Goal: Task Accomplishment & Management: Use online tool/utility

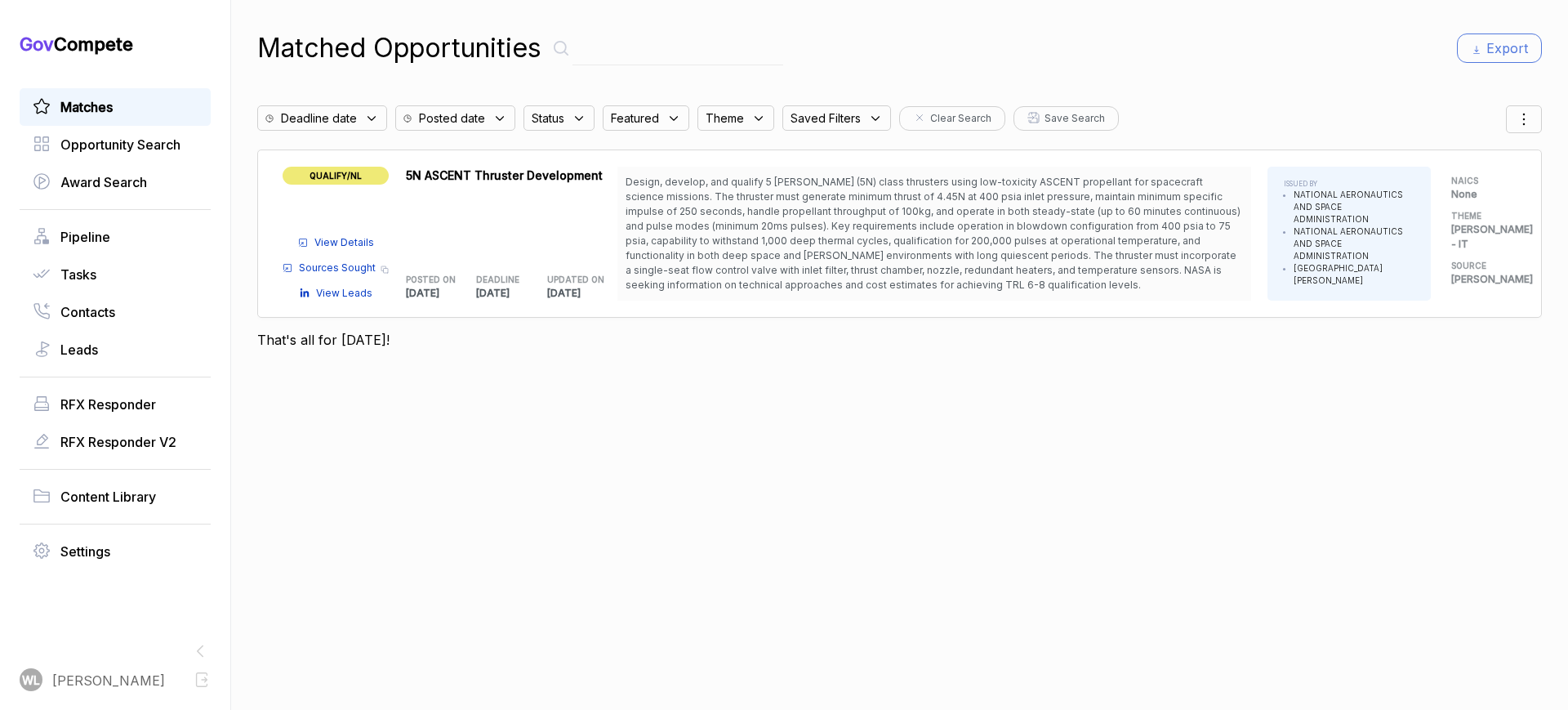
click at [329, 238] on span "View Details" at bounding box center [344, 242] width 60 height 15
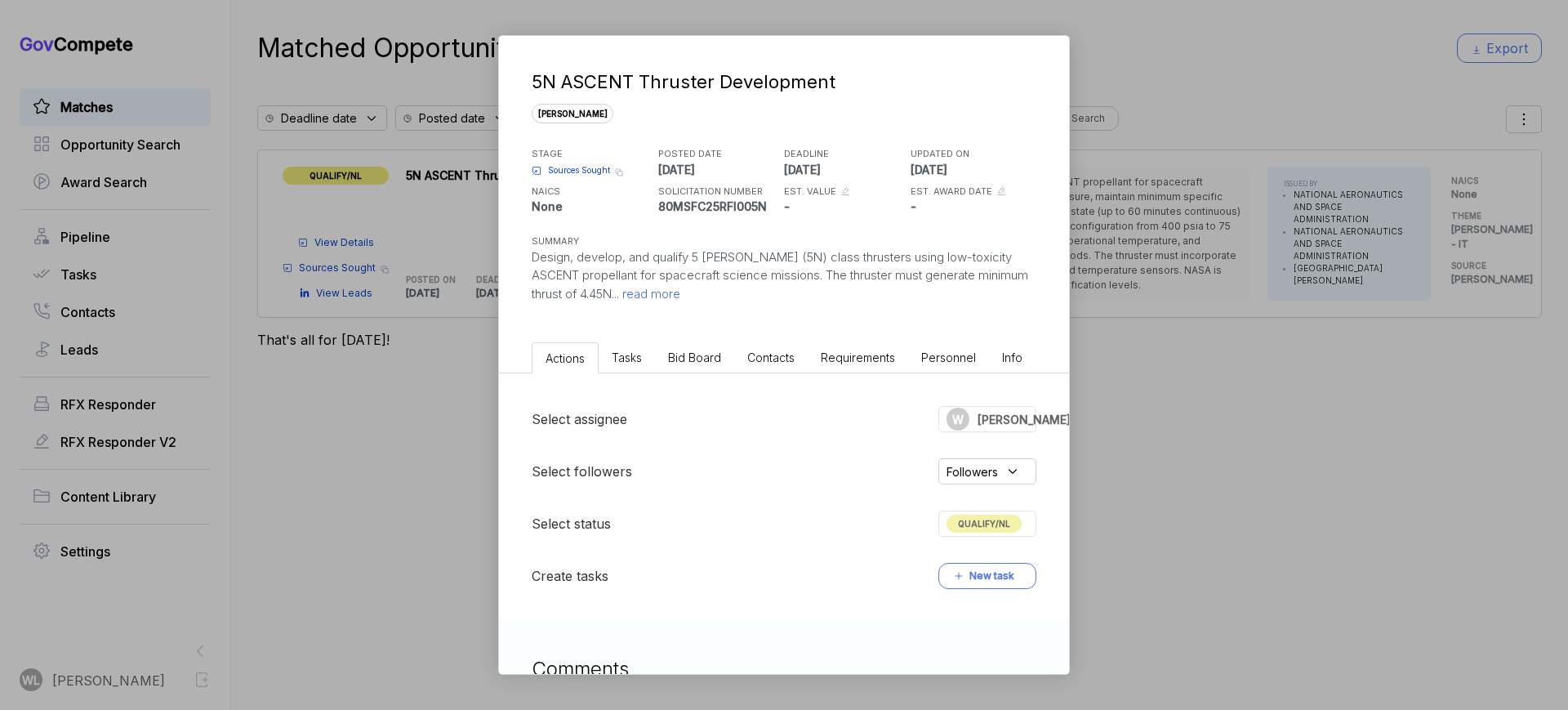
click at [619, 296] on span "read more" at bounding box center [649, 294] width 61 height 16
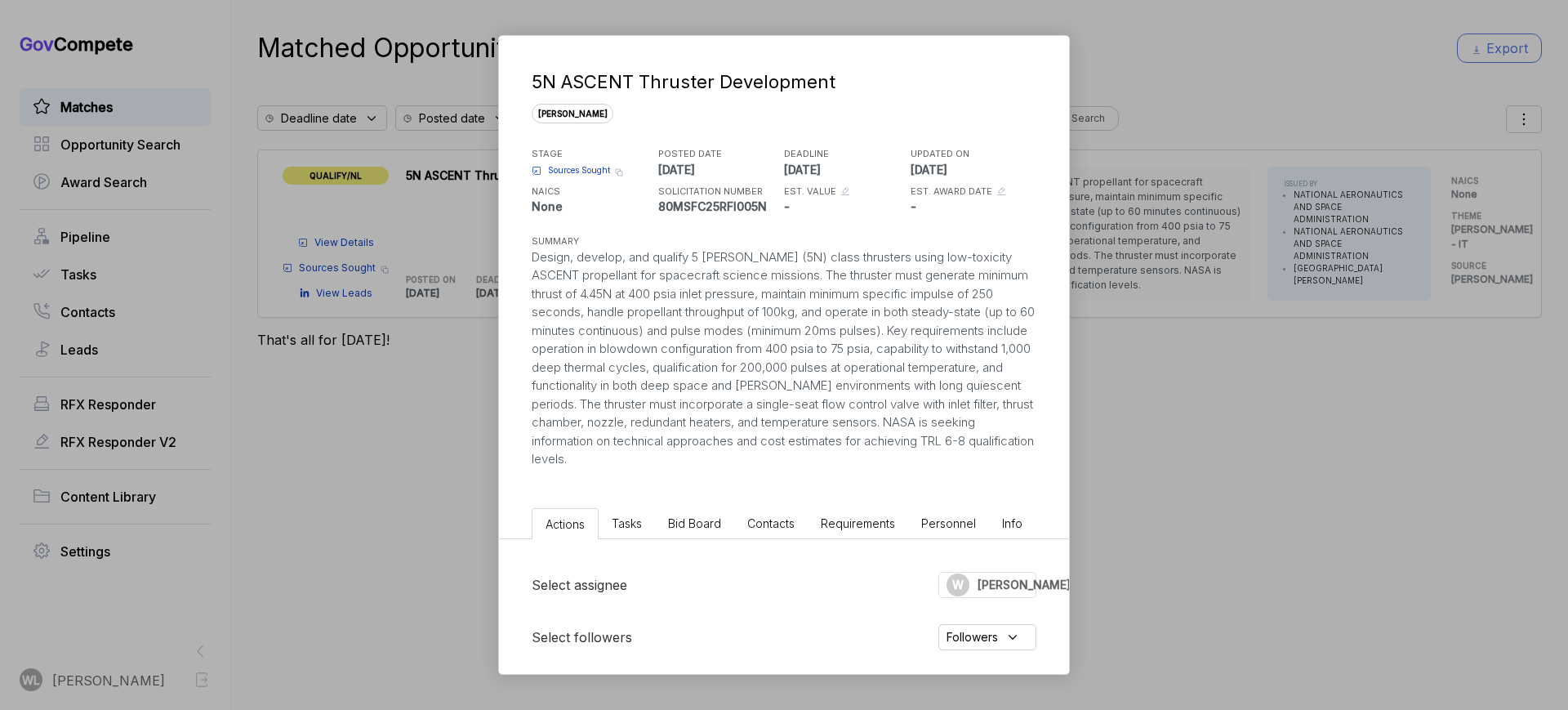
scroll to position [433, 0]
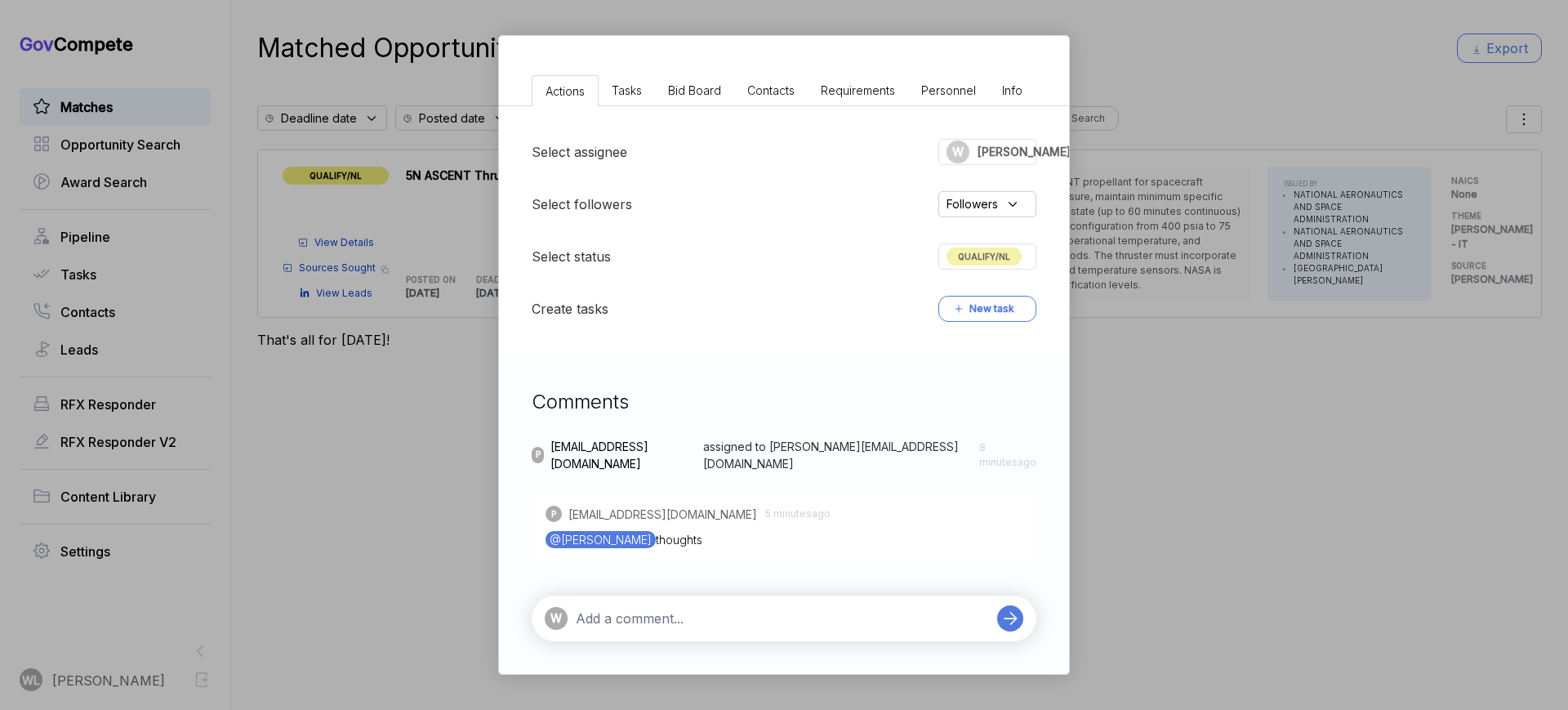
click at [657, 615] on textarea at bounding box center [782, 619] width 413 height 20
type textarea "this is beyond our capability--we are not able to design propulsion"
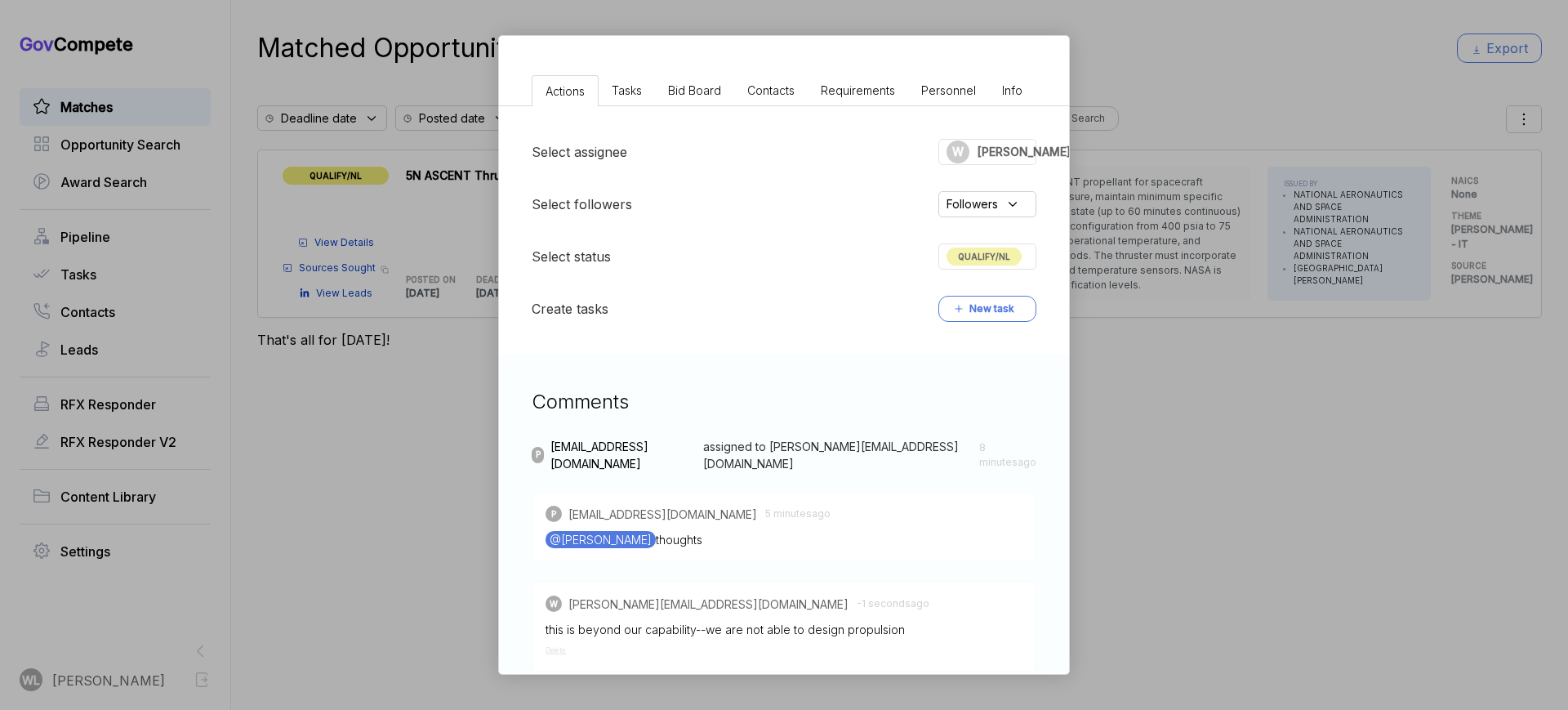
click at [982, 258] on span "QUALIFY/NL" at bounding box center [984, 257] width 75 height 18
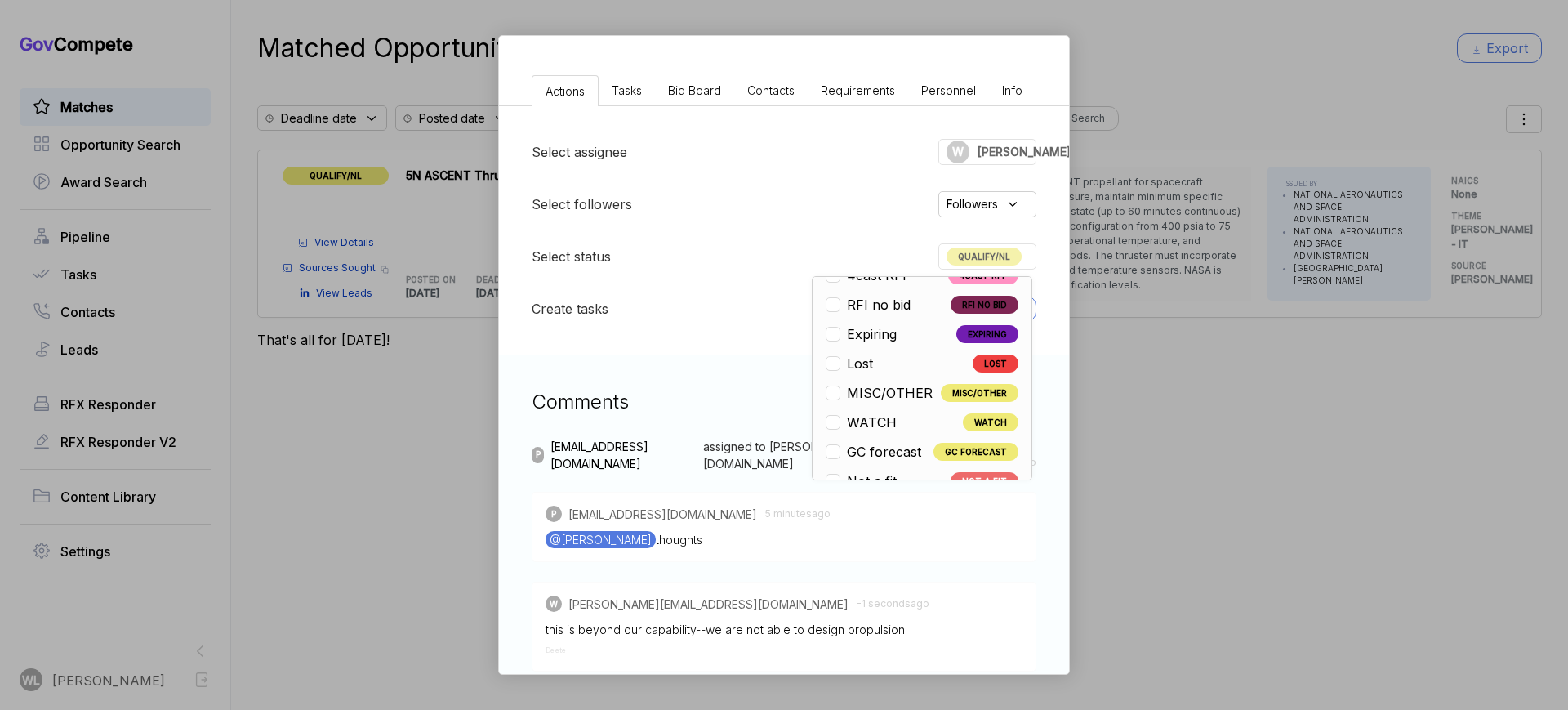
scroll to position [383, 0]
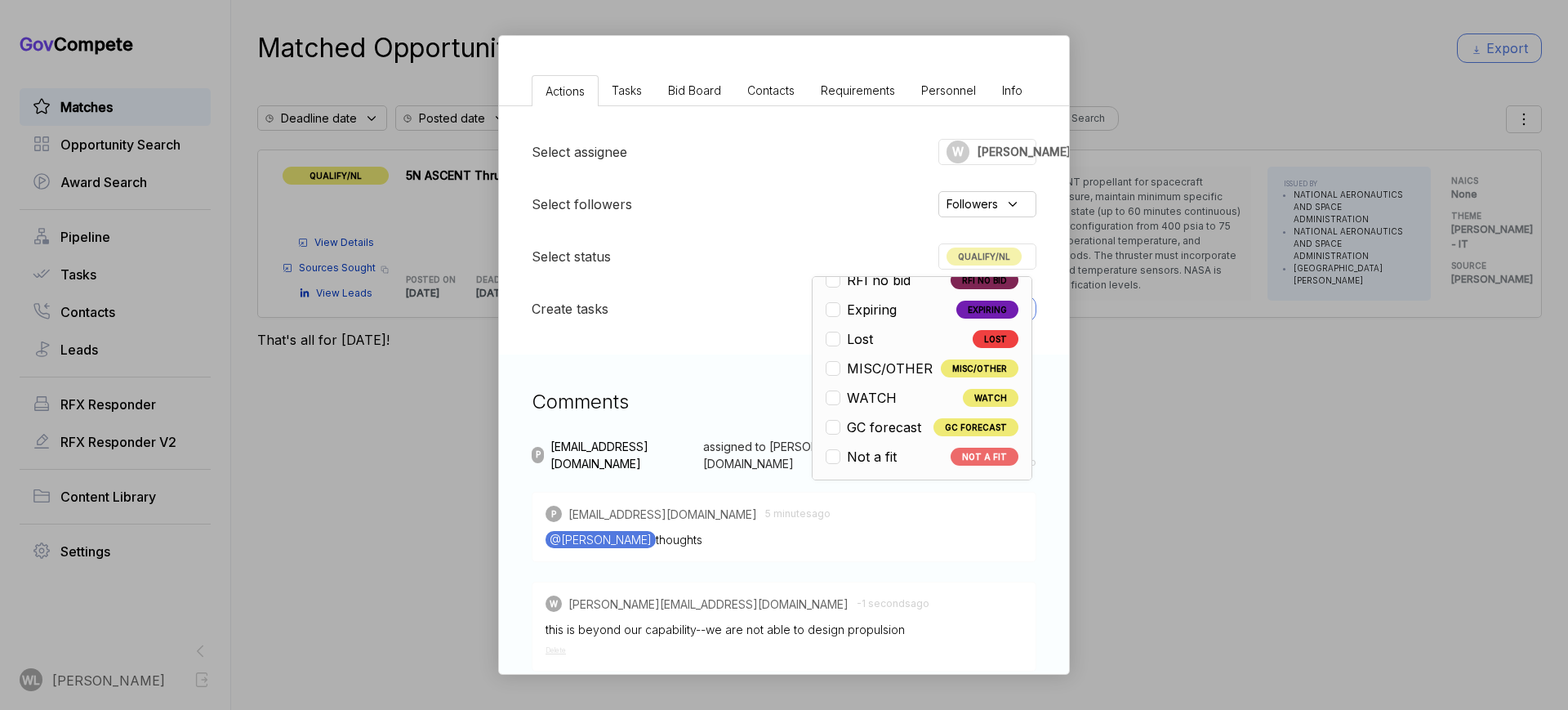
click at [882, 455] on span "Not a fit" at bounding box center [872, 456] width 50 height 20
checkbox input "false"
checkbox input "true"
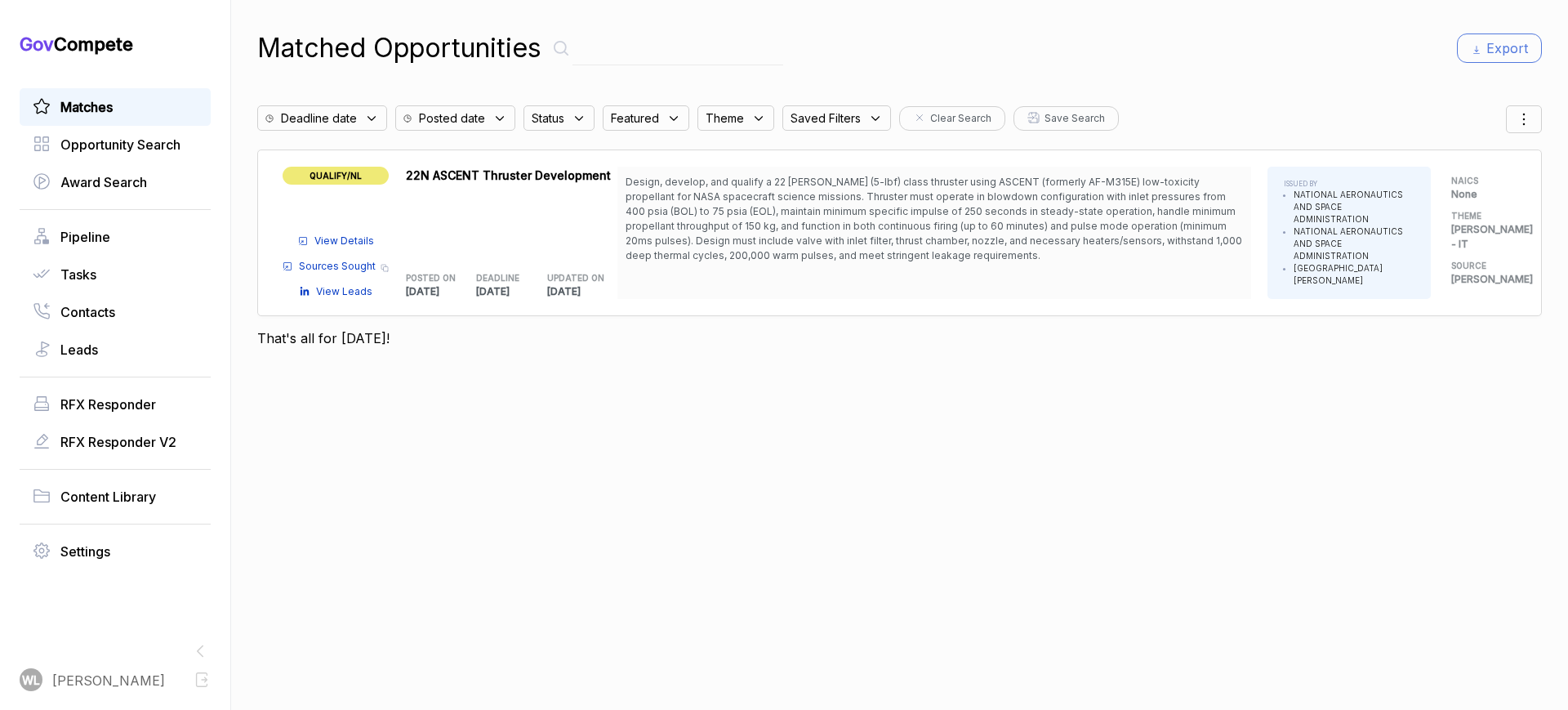
click at [348, 233] on span "View Details" at bounding box center [344, 240] width 60 height 15
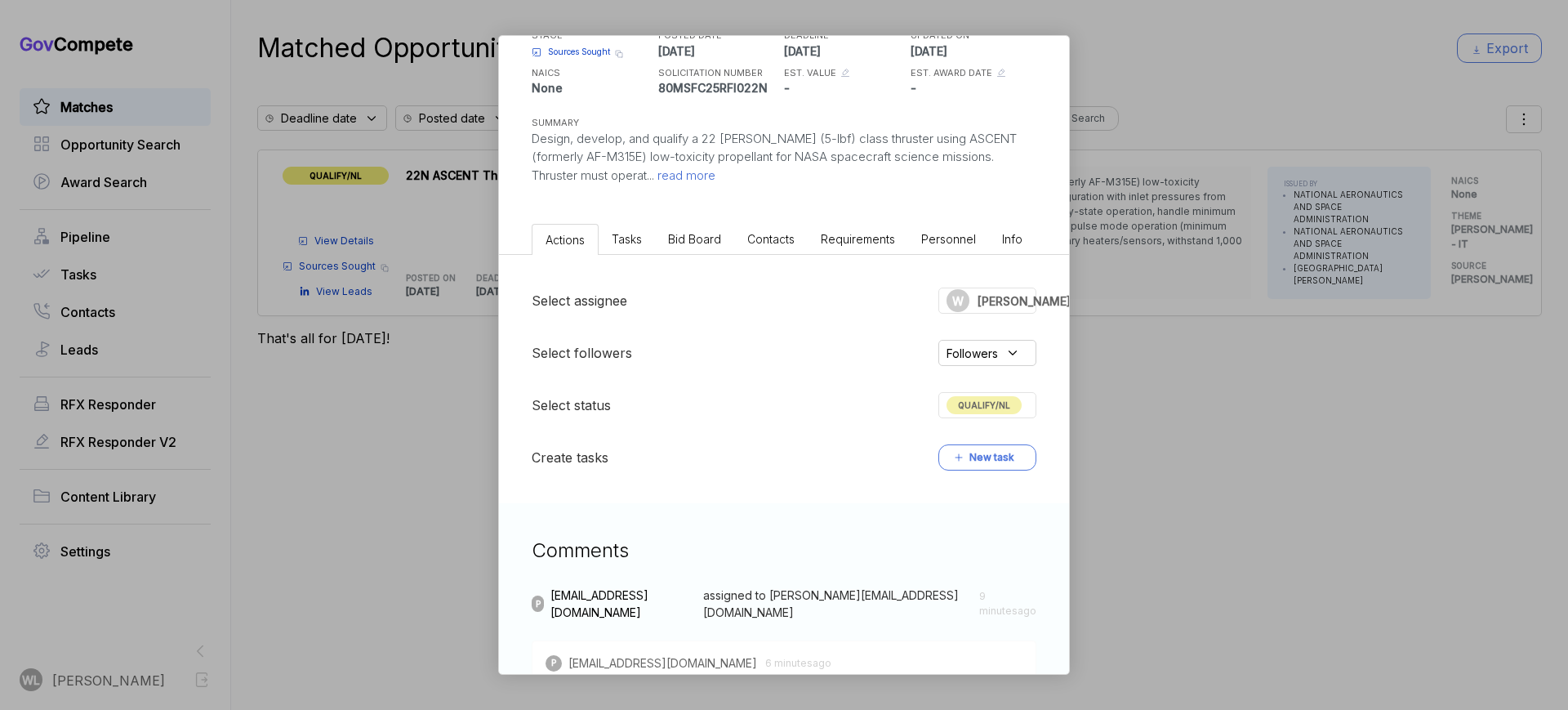
scroll to position [267, 0]
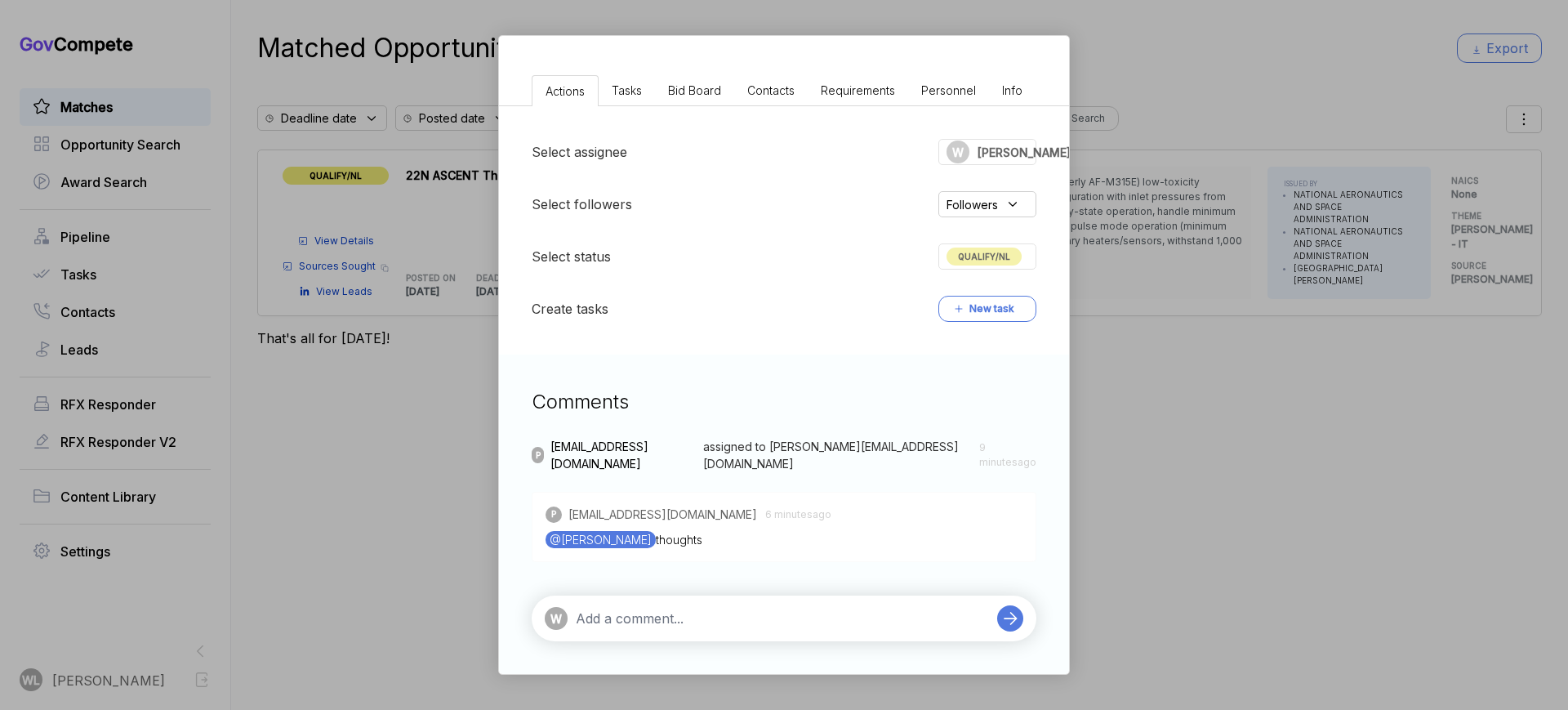
click at [716, 621] on textarea at bounding box center [782, 619] width 413 height 20
paste textarea "this is beyond our capability--we are not able to design propulsion"
type textarea "this is beyond our capability--we are not able to design propulsion"
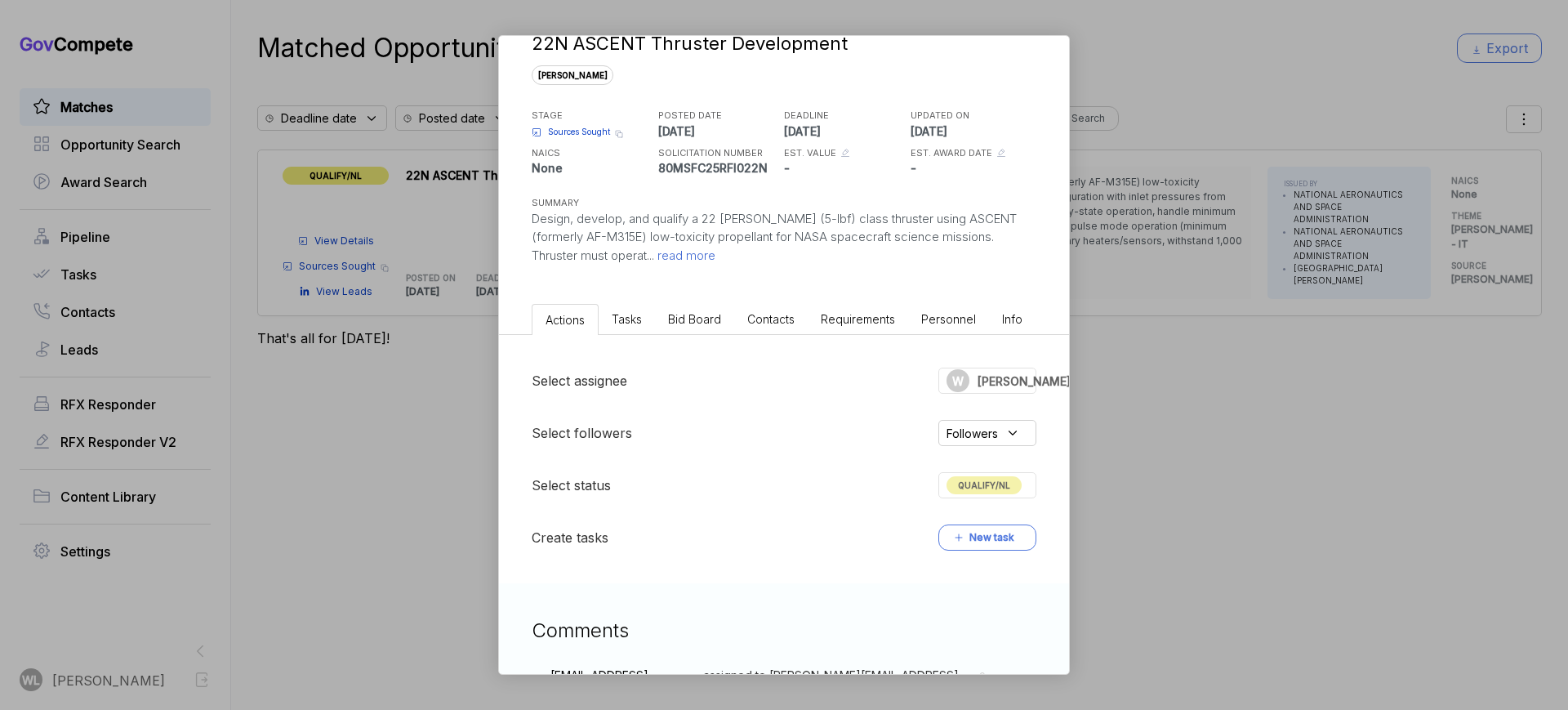
scroll to position [0, 0]
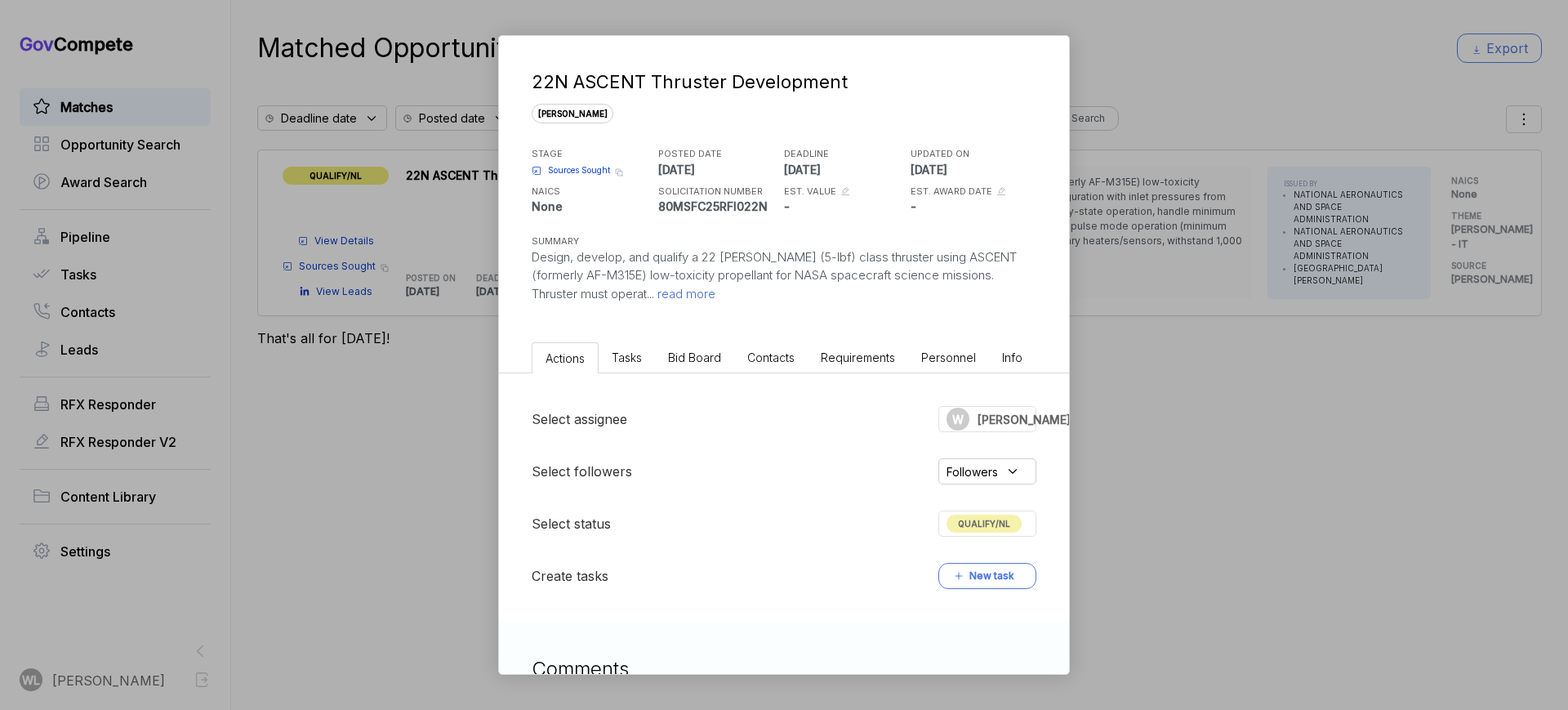
click at [654, 290] on span "read more" at bounding box center [685, 294] width 61 height 16
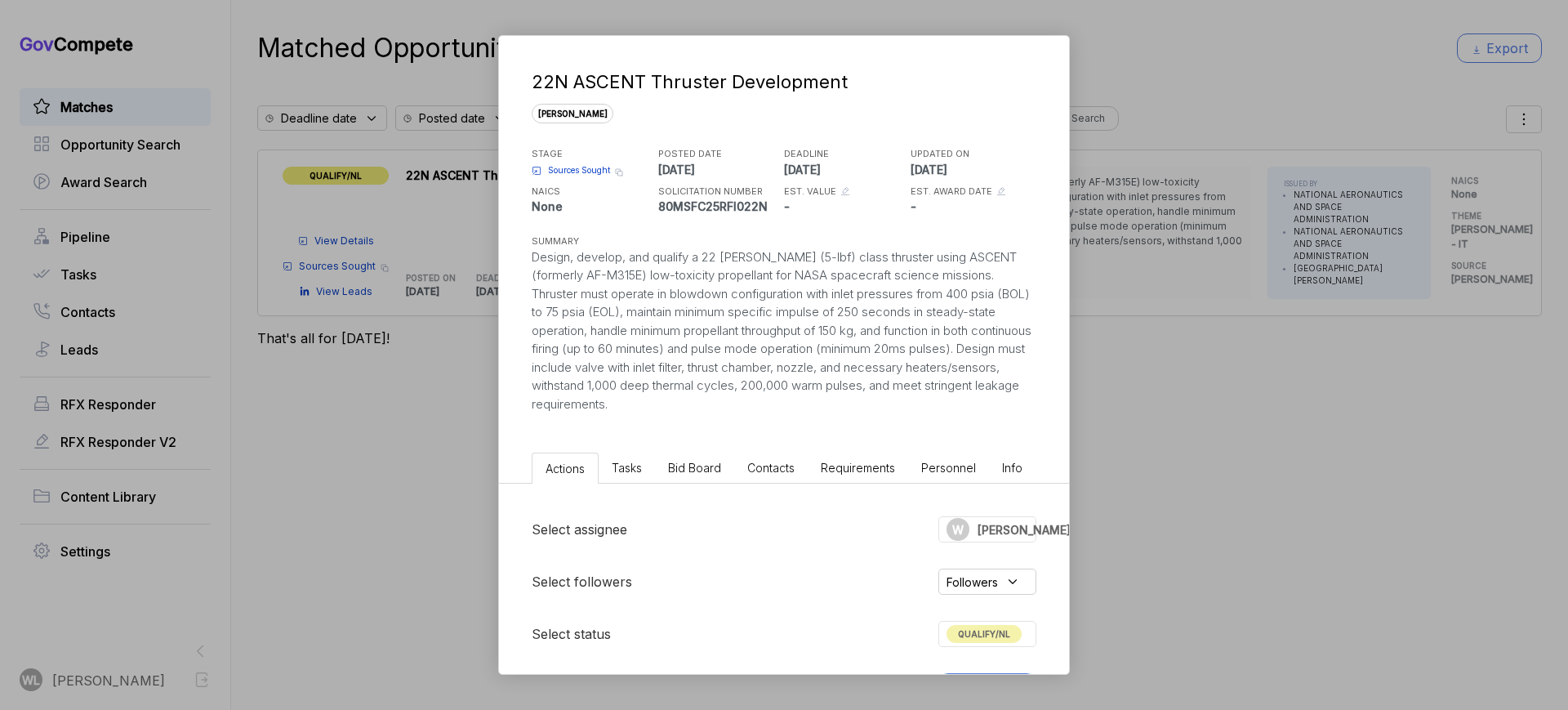
click at [569, 168] on span "Sources Sought" at bounding box center [578, 170] width 62 height 12
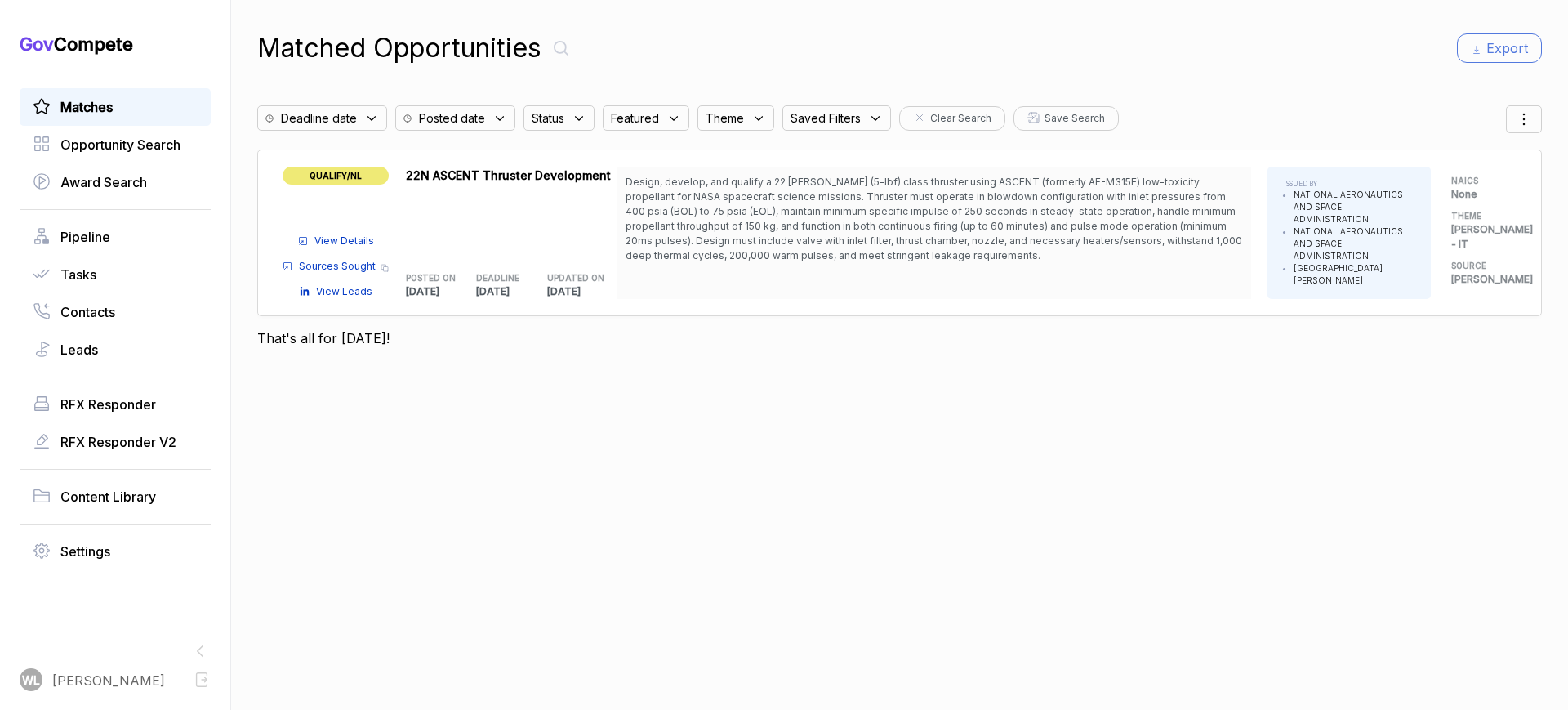
click at [336, 182] on span "QUALIFY/NL" at bounding box center [335, 175] width 106 height 18
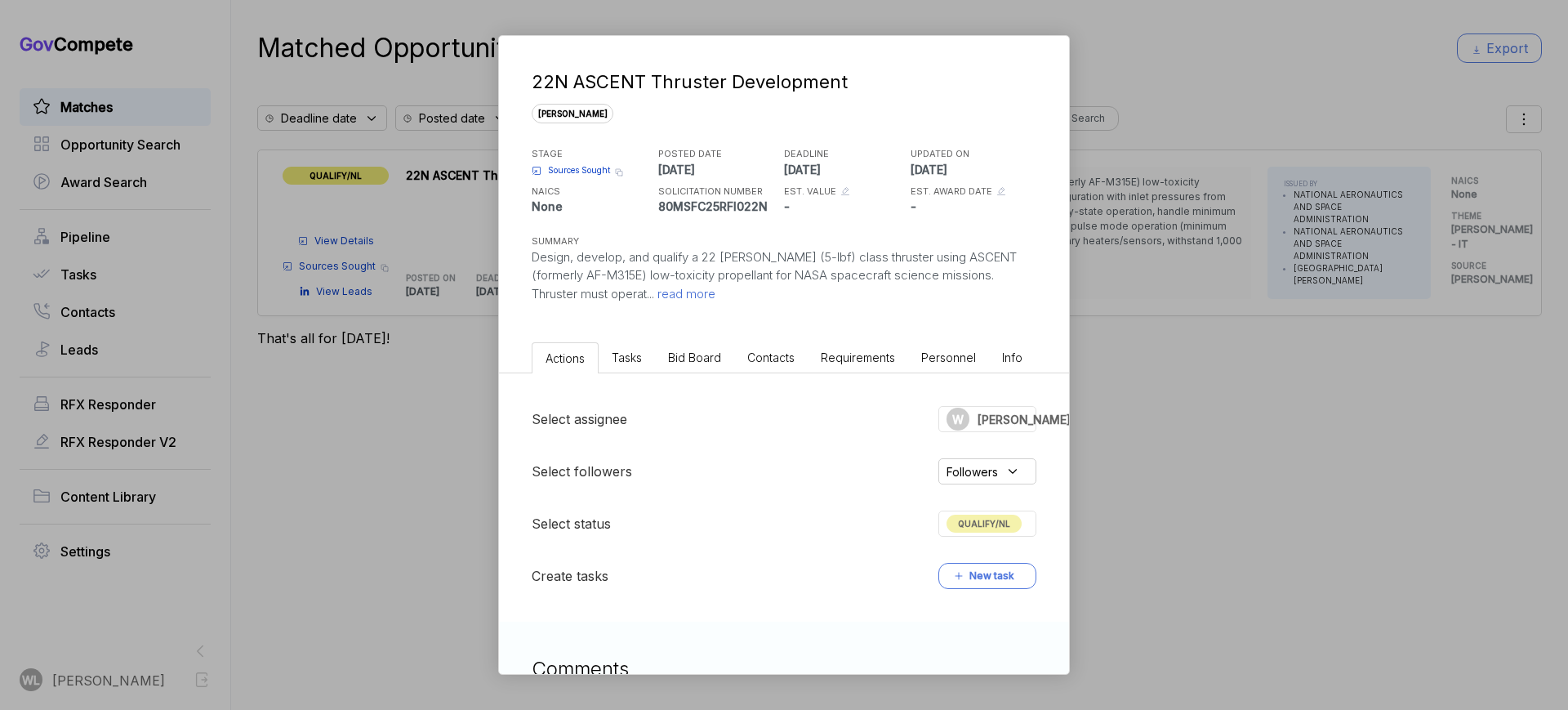
click at [985, 522] on span "QUALIFY/NL" at bounding box center [984, 523] width 75 height 18
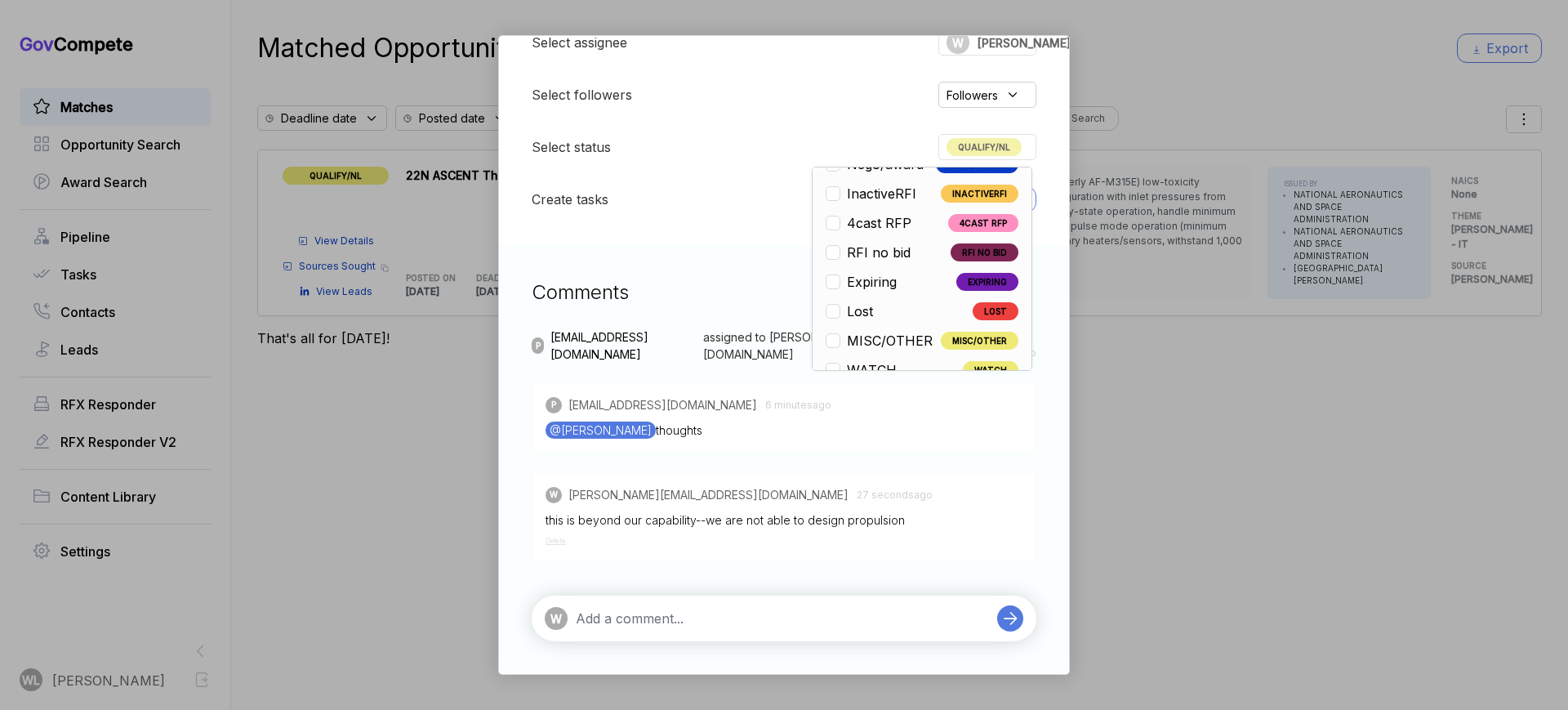
scroll to position [383, 0]
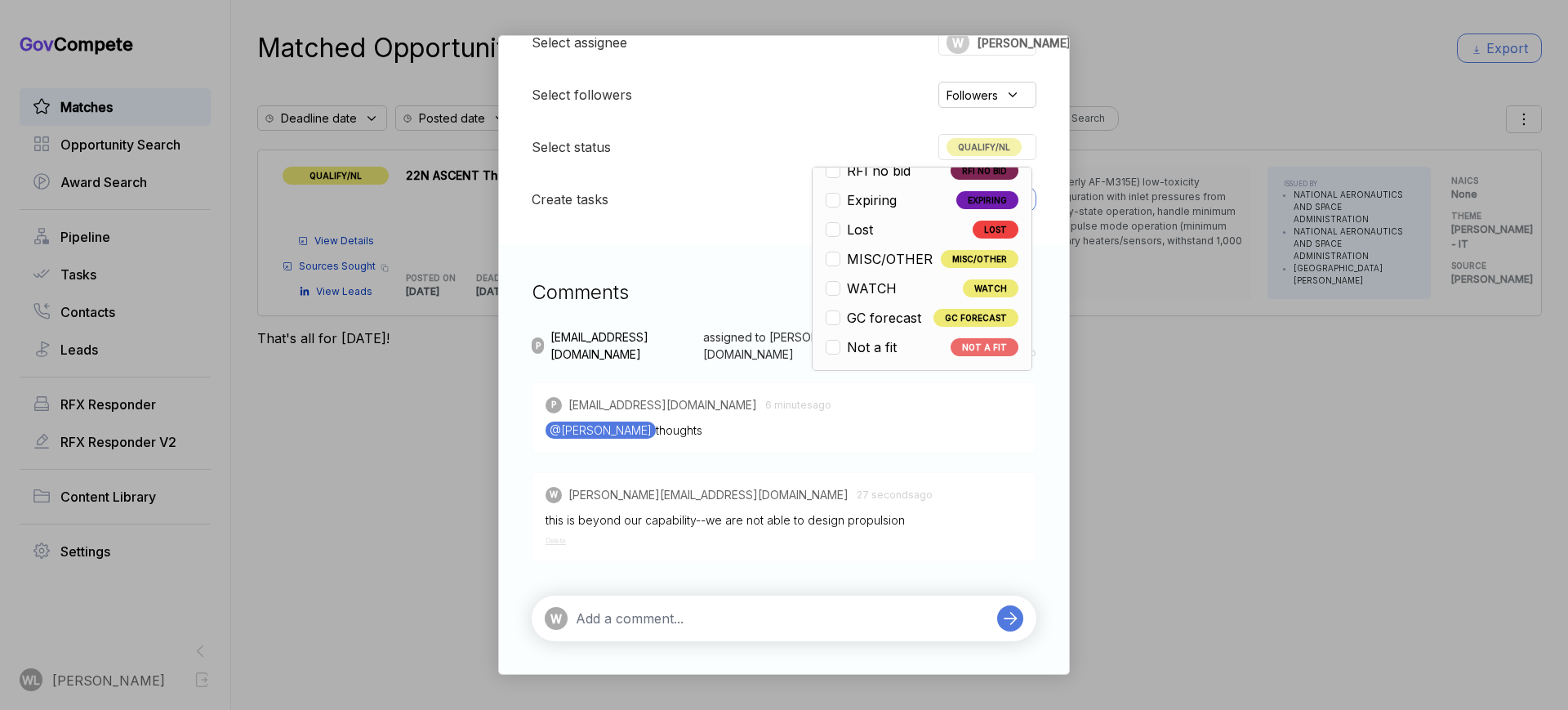
click at [866, 349] on span "Not a fit" at bounding box center [872, 347] width 50 height 20
checkbox input "false"
checkbox input "true"
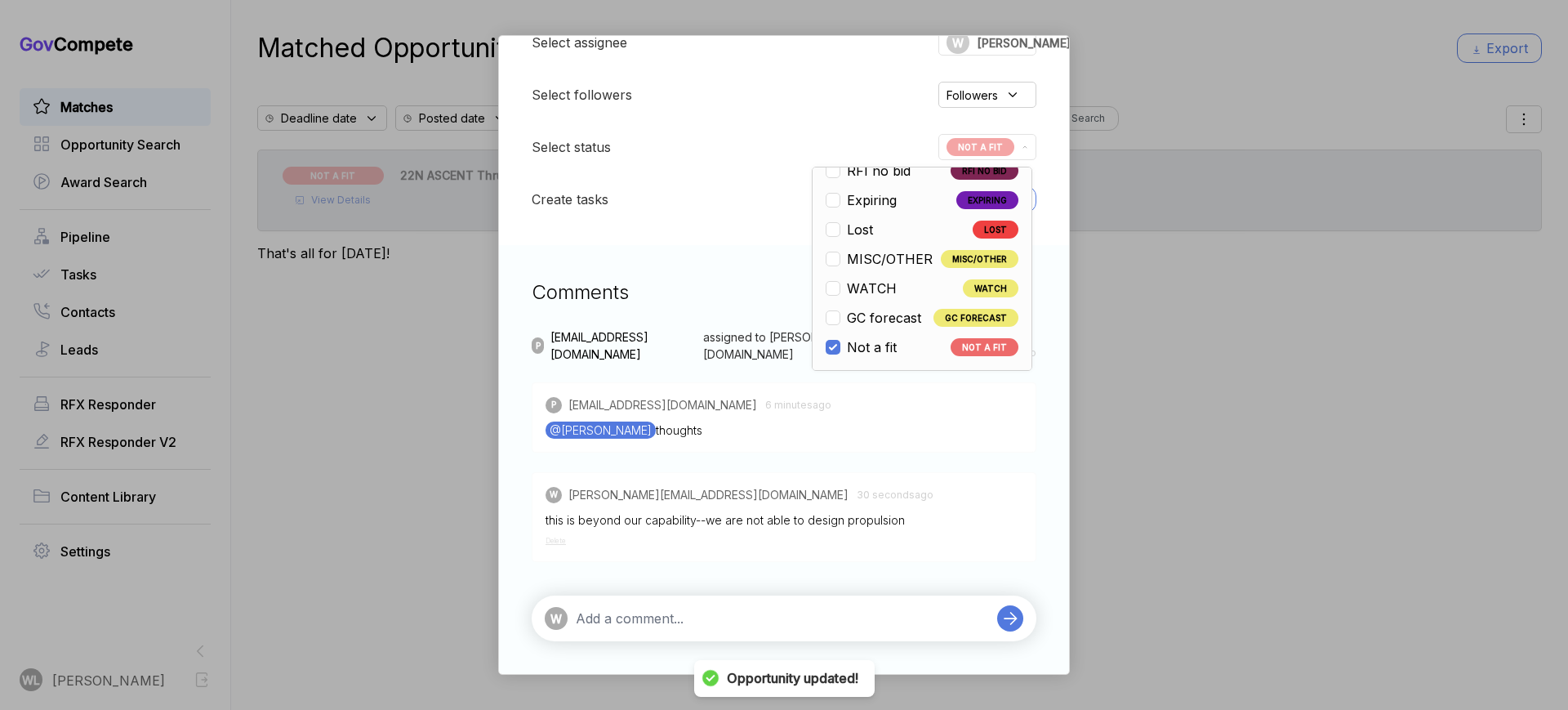
click at [458, 351] on div "22N ASCENT Thruster Development sam STAGE Sources Sought Copy link POSTED DATE …" at bounding box center [784, 355] width 1568 height 710
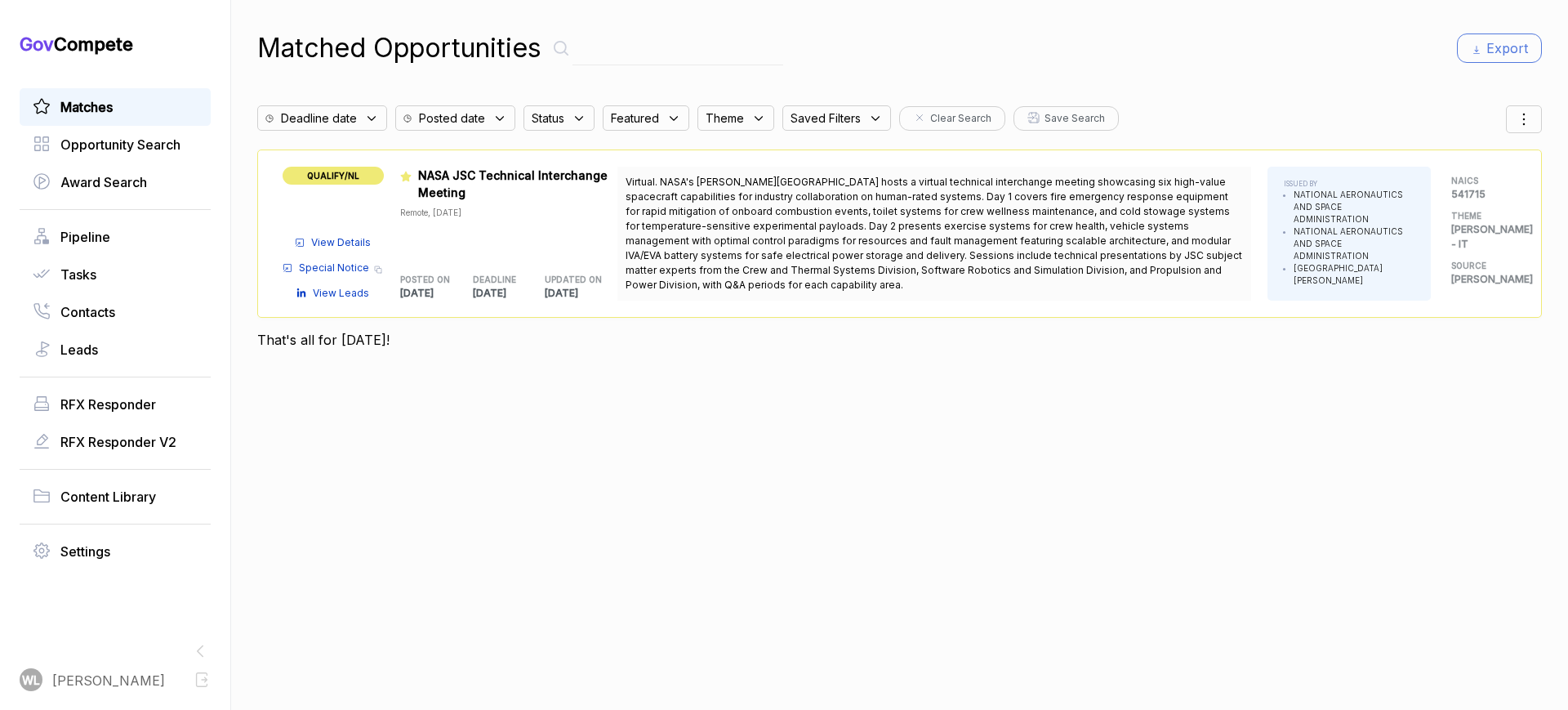
click at [343, 241] on span "View Details" at bounding box center [340, 242] width 60 height 15
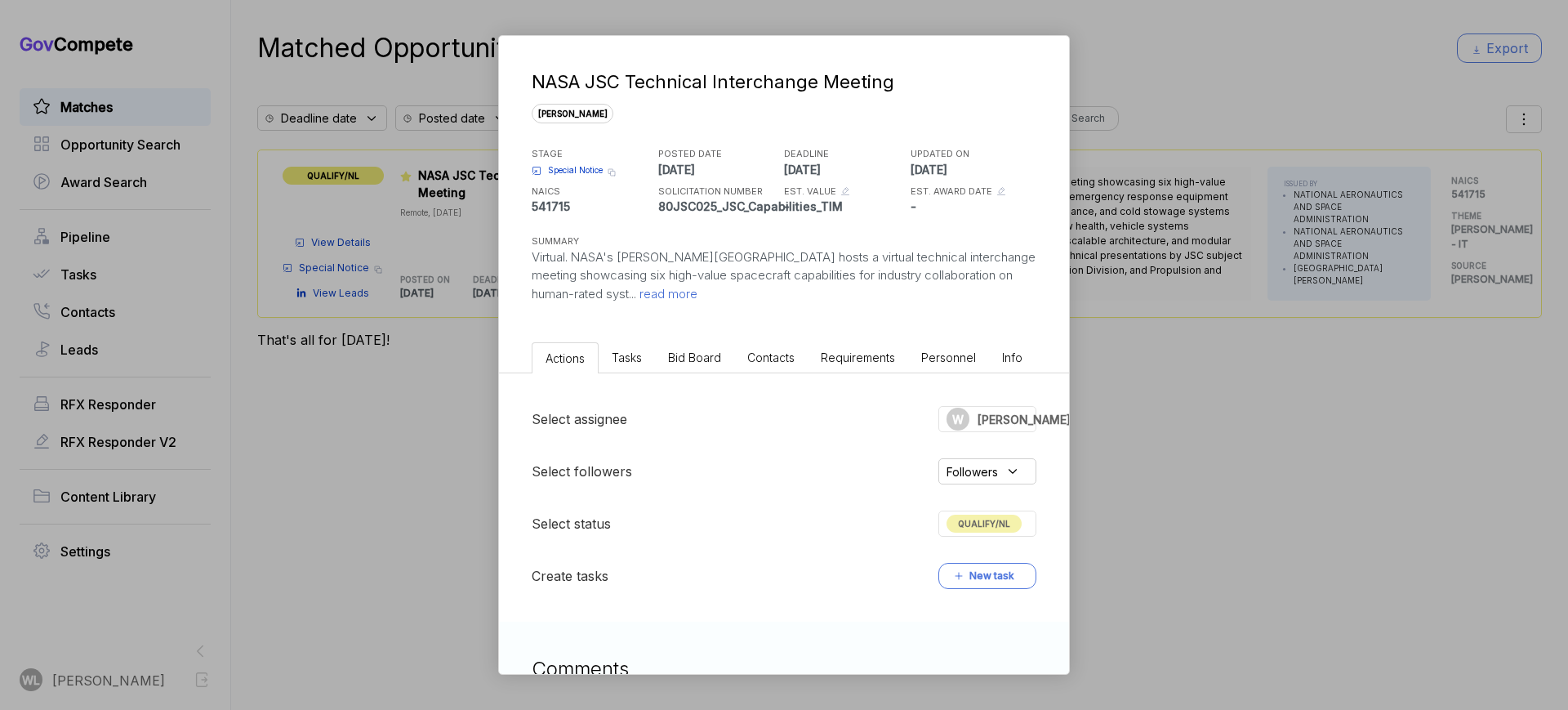
click at [636, 291] on span "read more" at bounding box center [667, 294] width 61 height 16
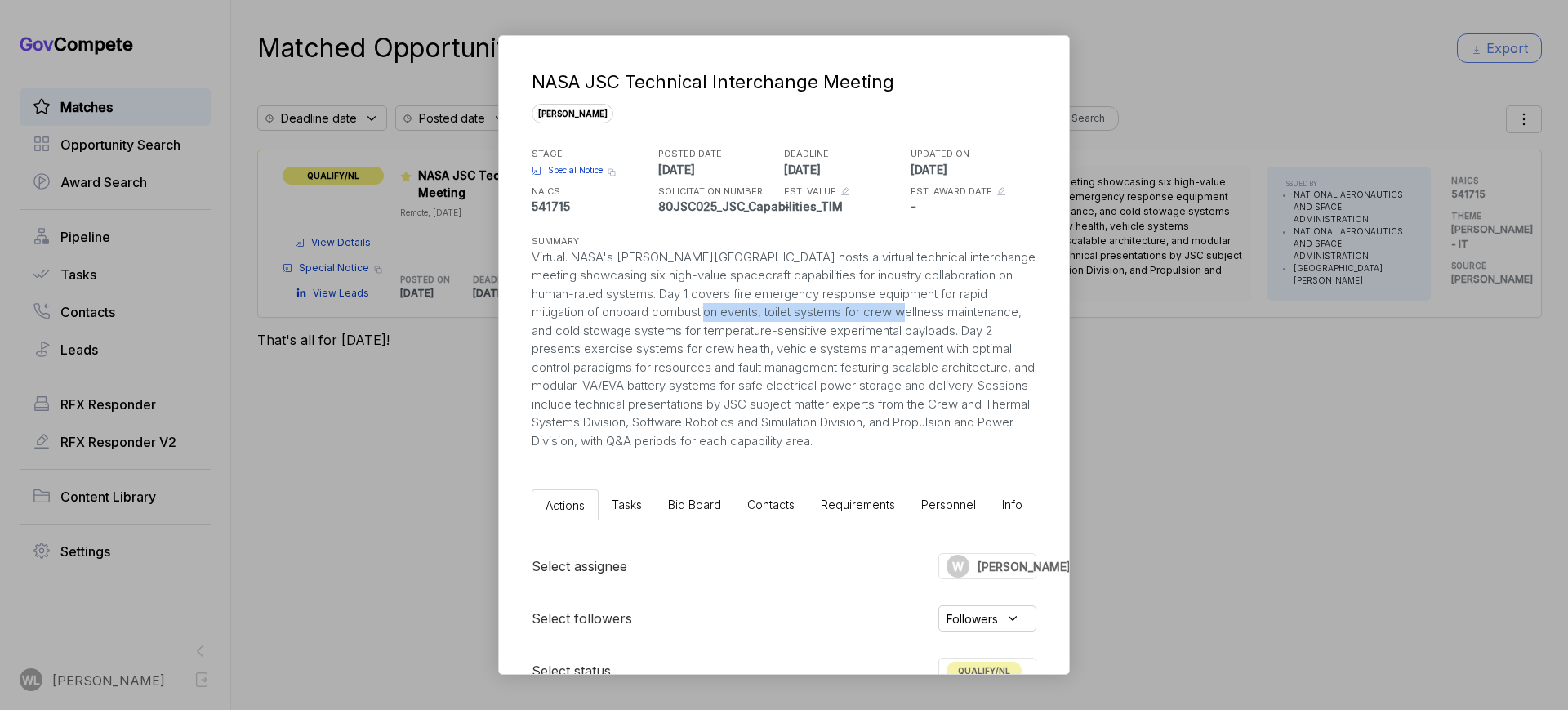
drag, startPoint x: 696, startPoint y: 311, endPoint x: 899, endPoint y: 316, distance: 203.1
click at [899, 316] on div "Virtual. NASA's [PERSON_NAME][GEOGRAPHIC_DATA] hosts a virtual technical interc…" at bounding box center [784, 349] width 505 height 203
click at [818, 321] on div "Virtual. NASA's [PERSON_NAME][GEOGRAPHIC_DATA] hosts a virtual technical interc…" at bounding box center [784, 349] width 505 height 203
click at [579, 169] on span "Special Notice" at bounding box center [575, 170] width 55 height 12
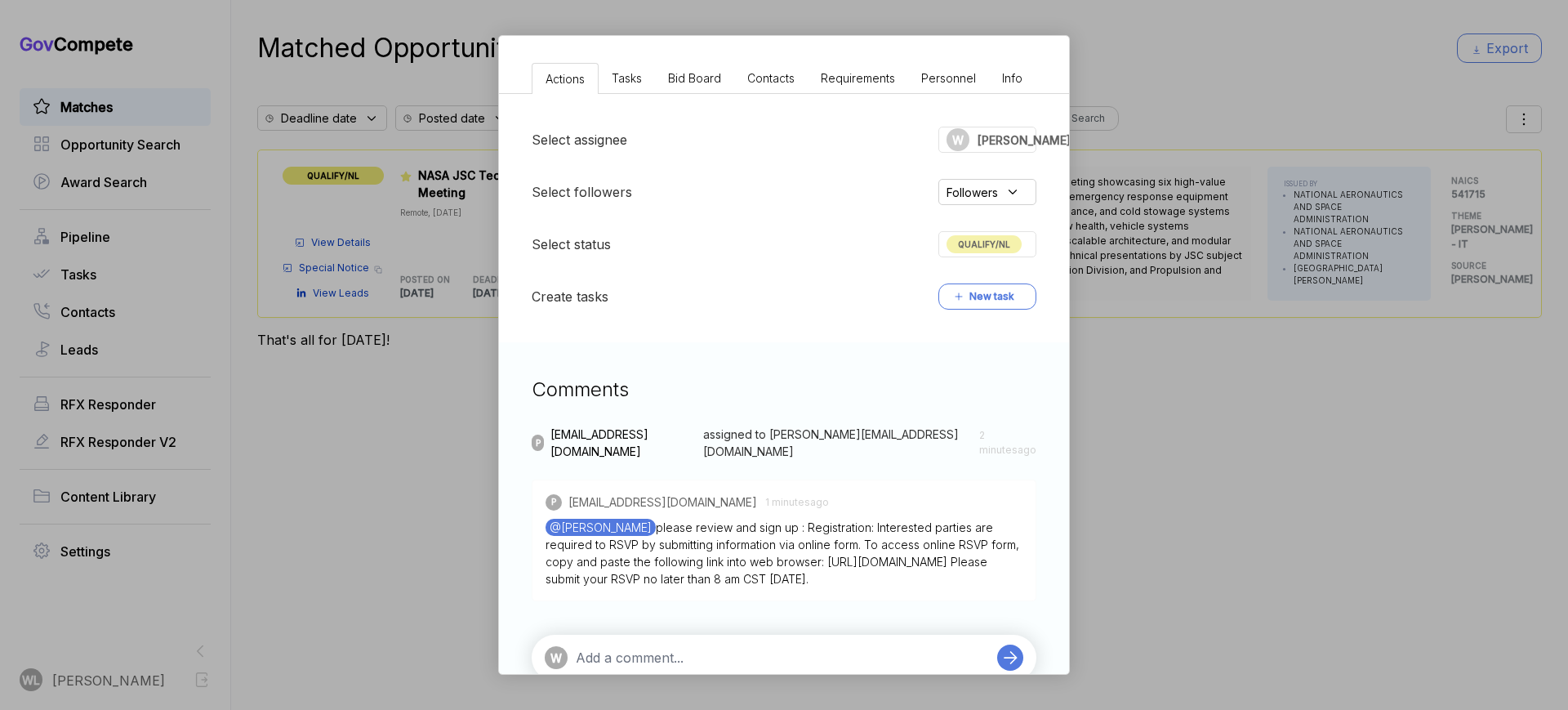
scroll to position [483, 0]
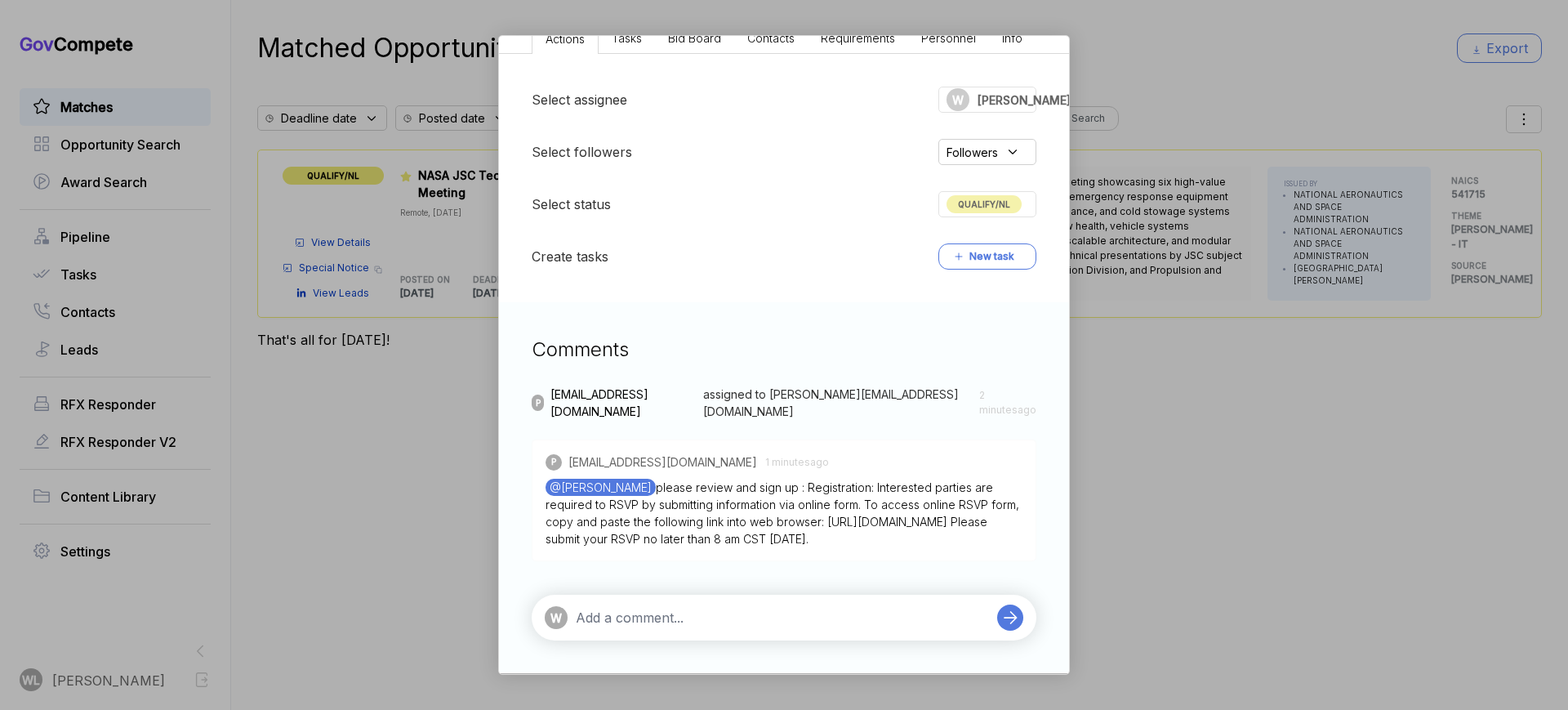
click at [762, 609] on textarea at bounding box center [782, 618] width 413 height 20
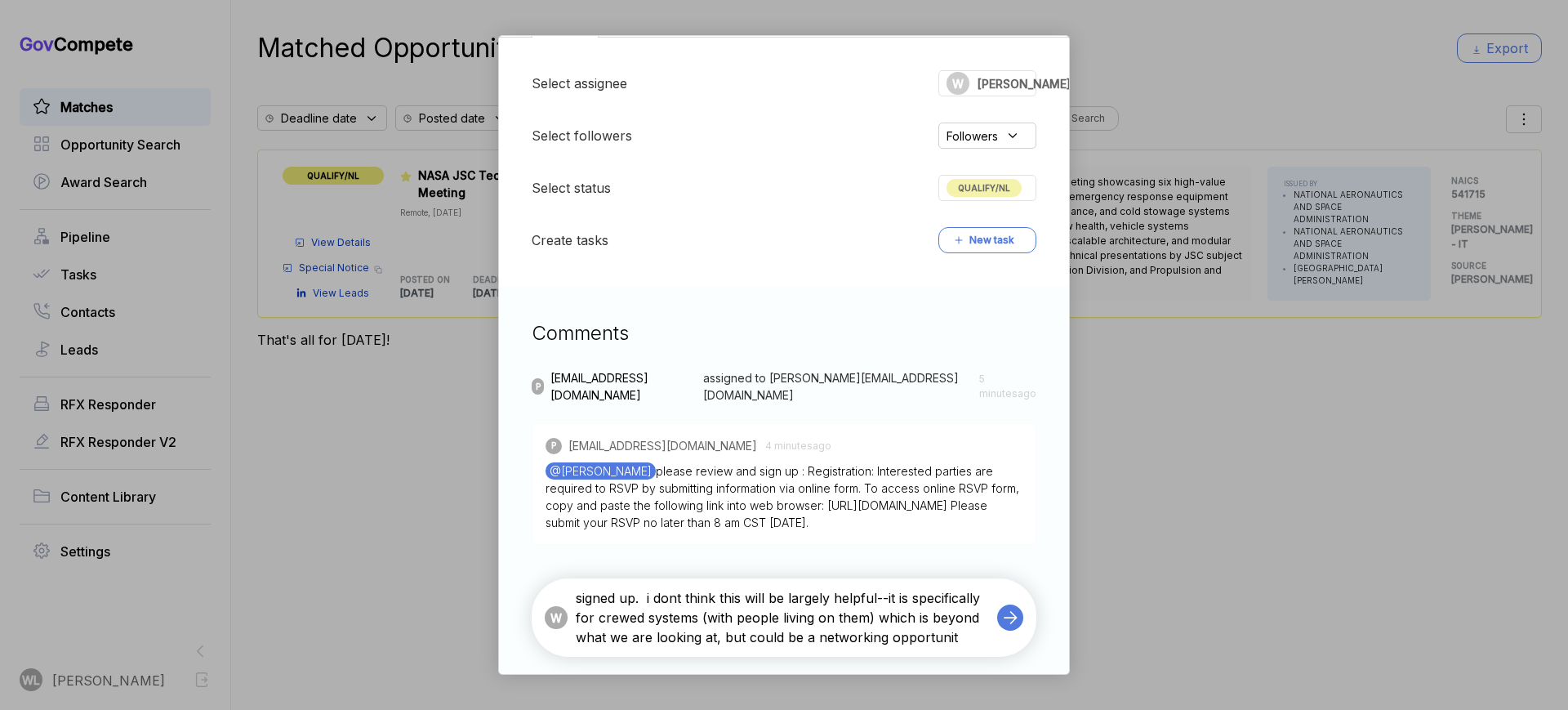
type textarea "signed up. i dont think this will be largely helpful--it is specifically for cr…"
